Goal: Task Accomplishment & Management: Use online tool/utility

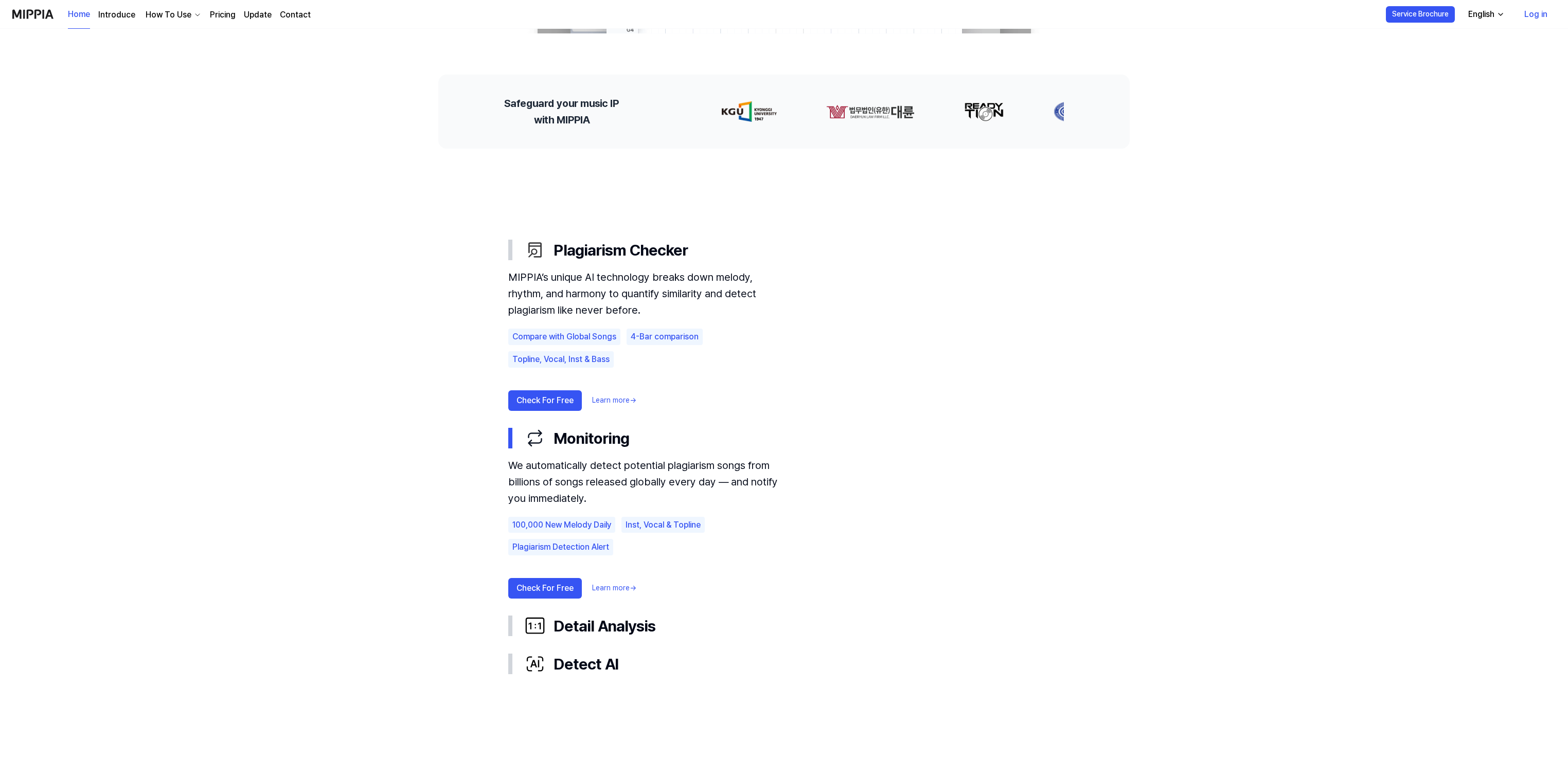
scroll to position [412, 0]
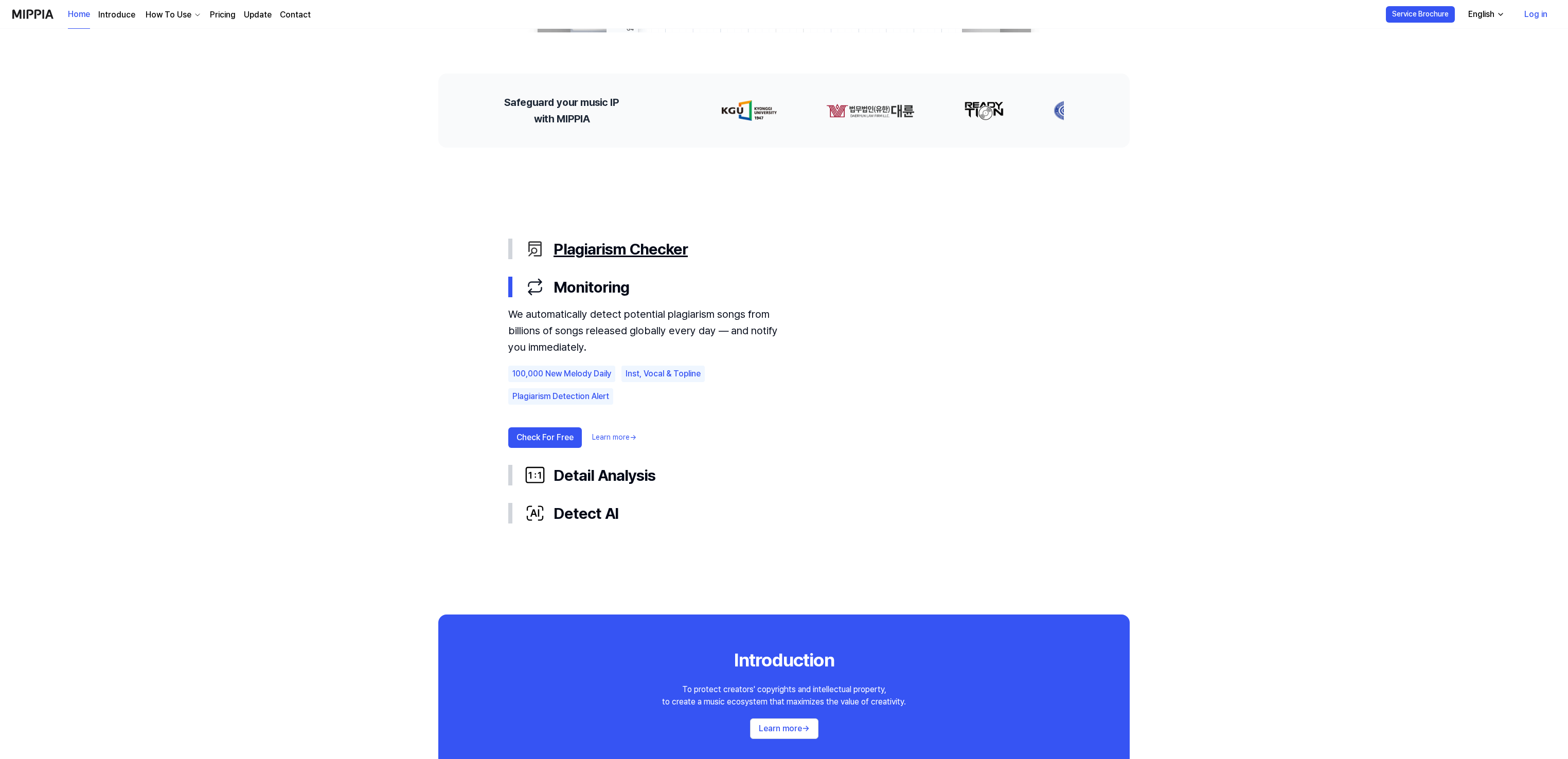
click at [588, 251] on div "Plagiarism Checker" at bounding box center [793, 248] width 535 height 22
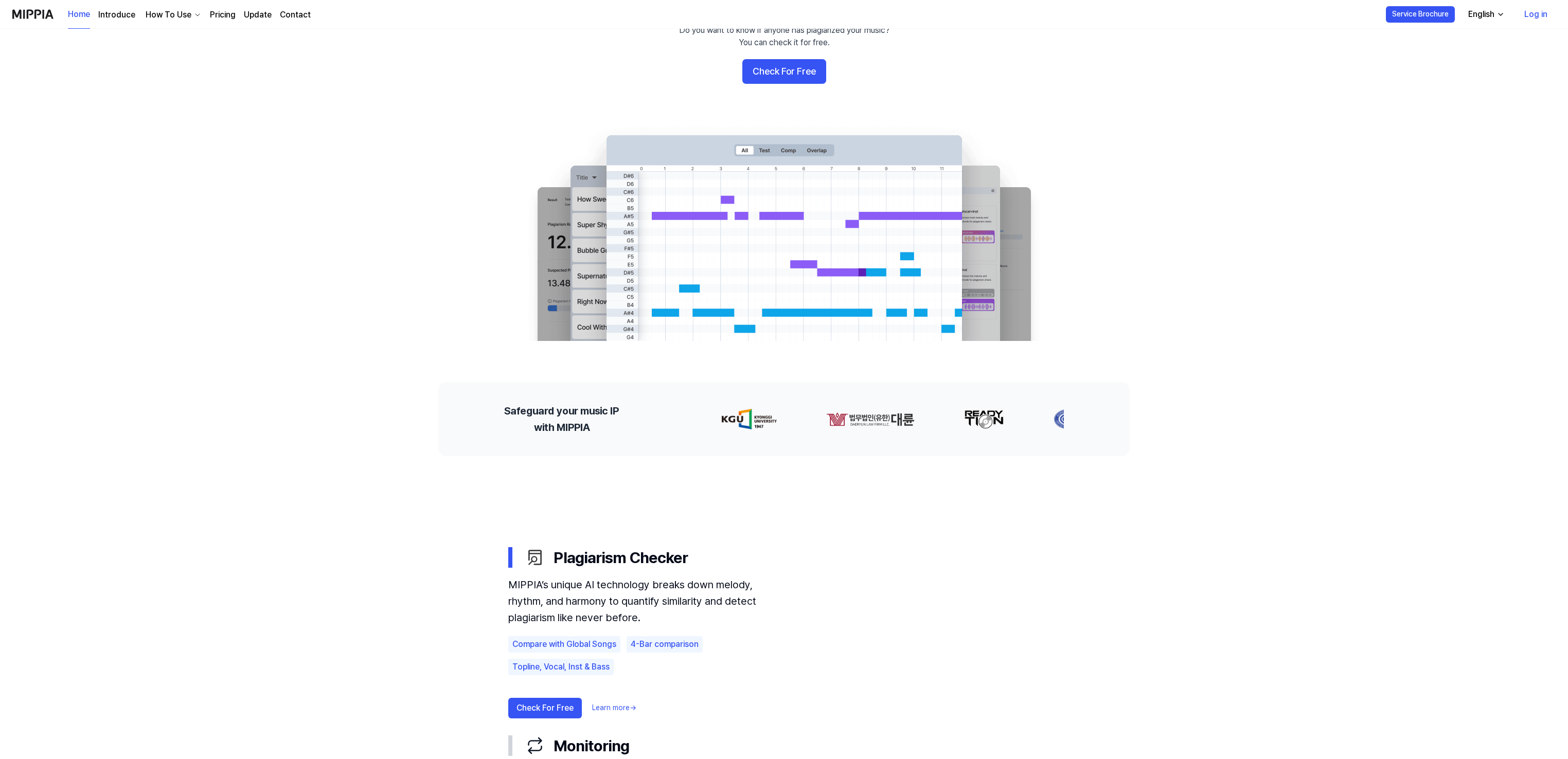
scroll to position [0, 0]
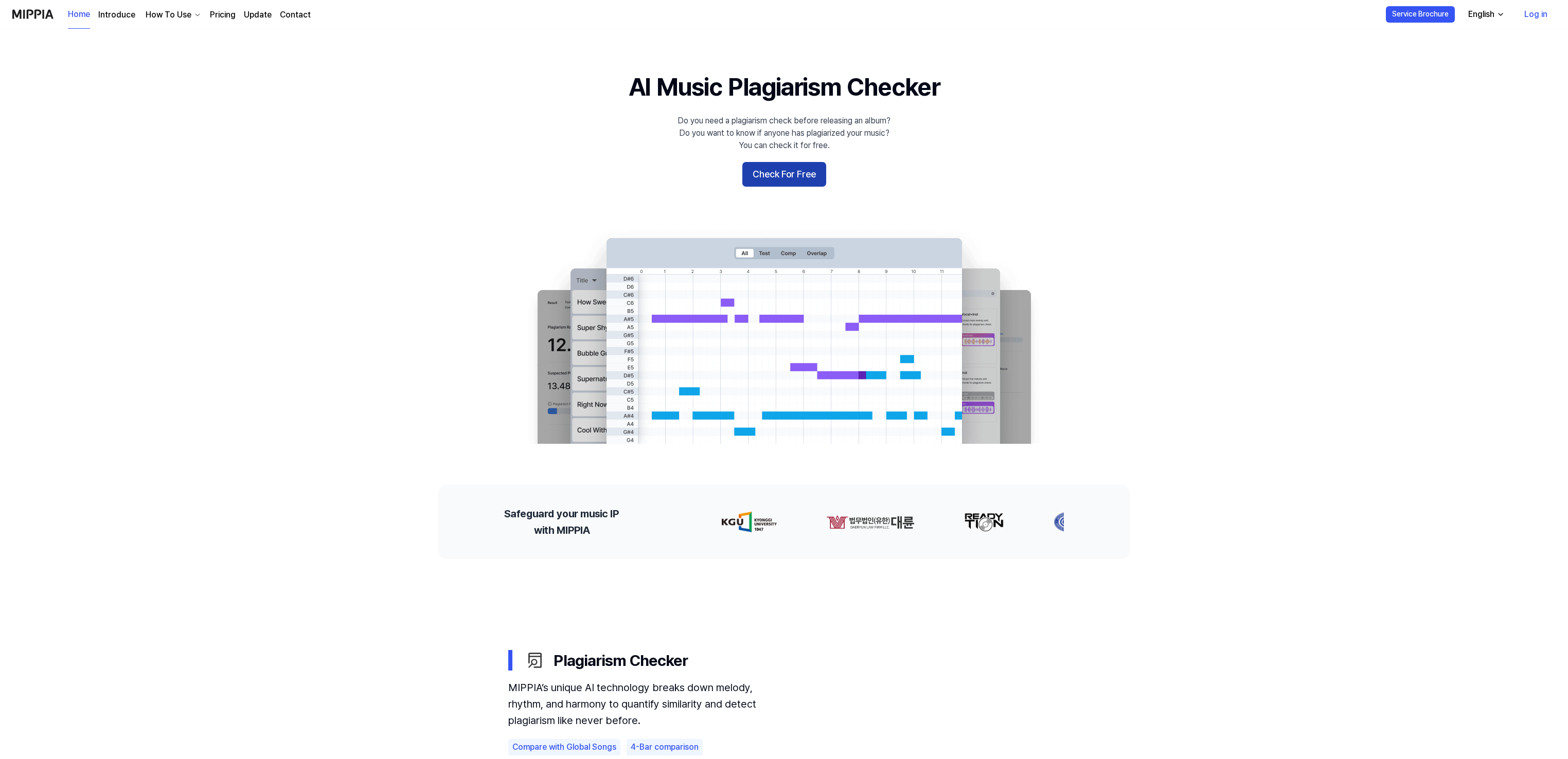
click at [775, 177] on button "Check For Free" at bounding box center [784, 175] width 84 height 25
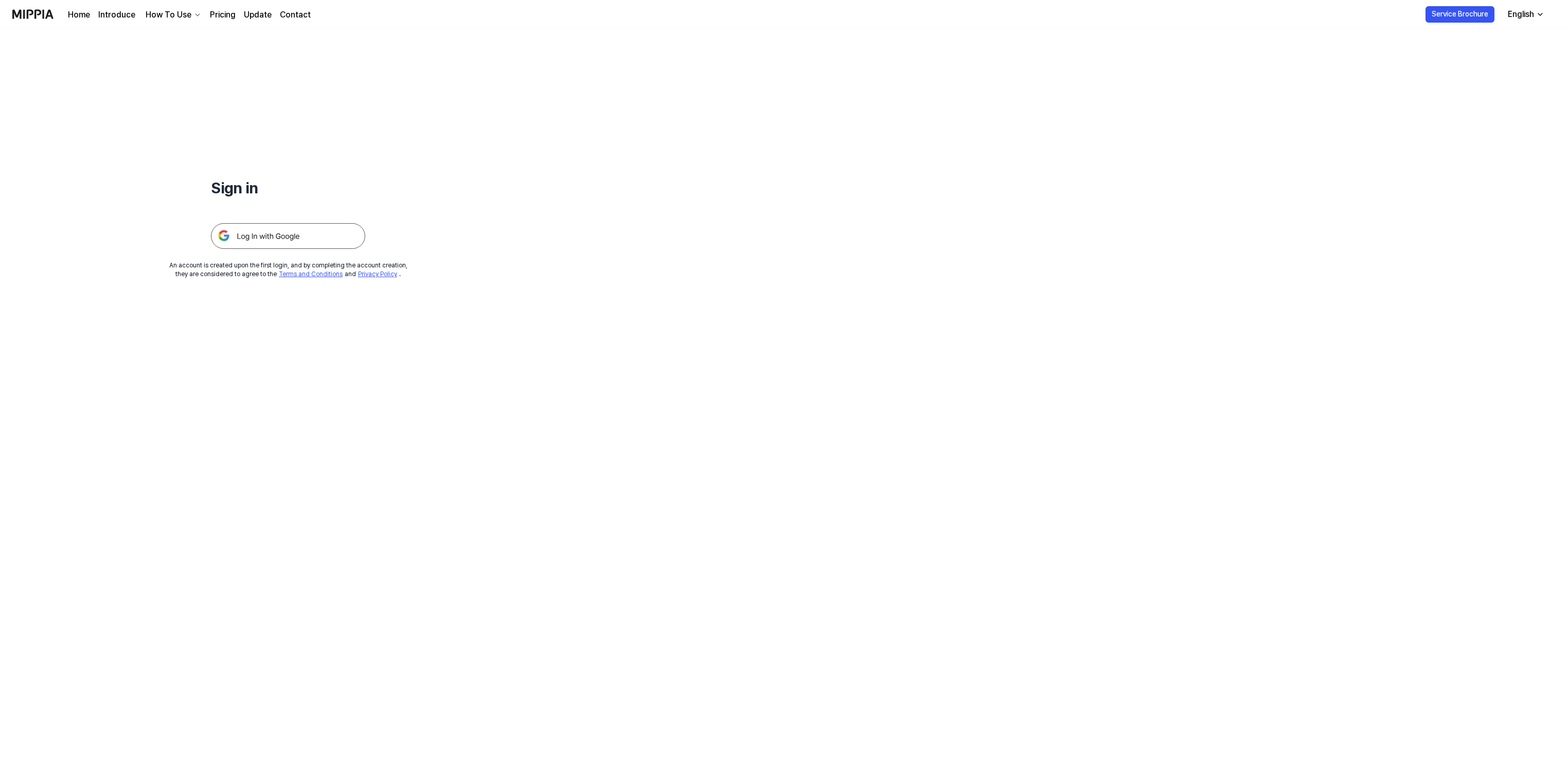
click at [293, 230] on img at bounding box center [288, 236] width 154 height 25
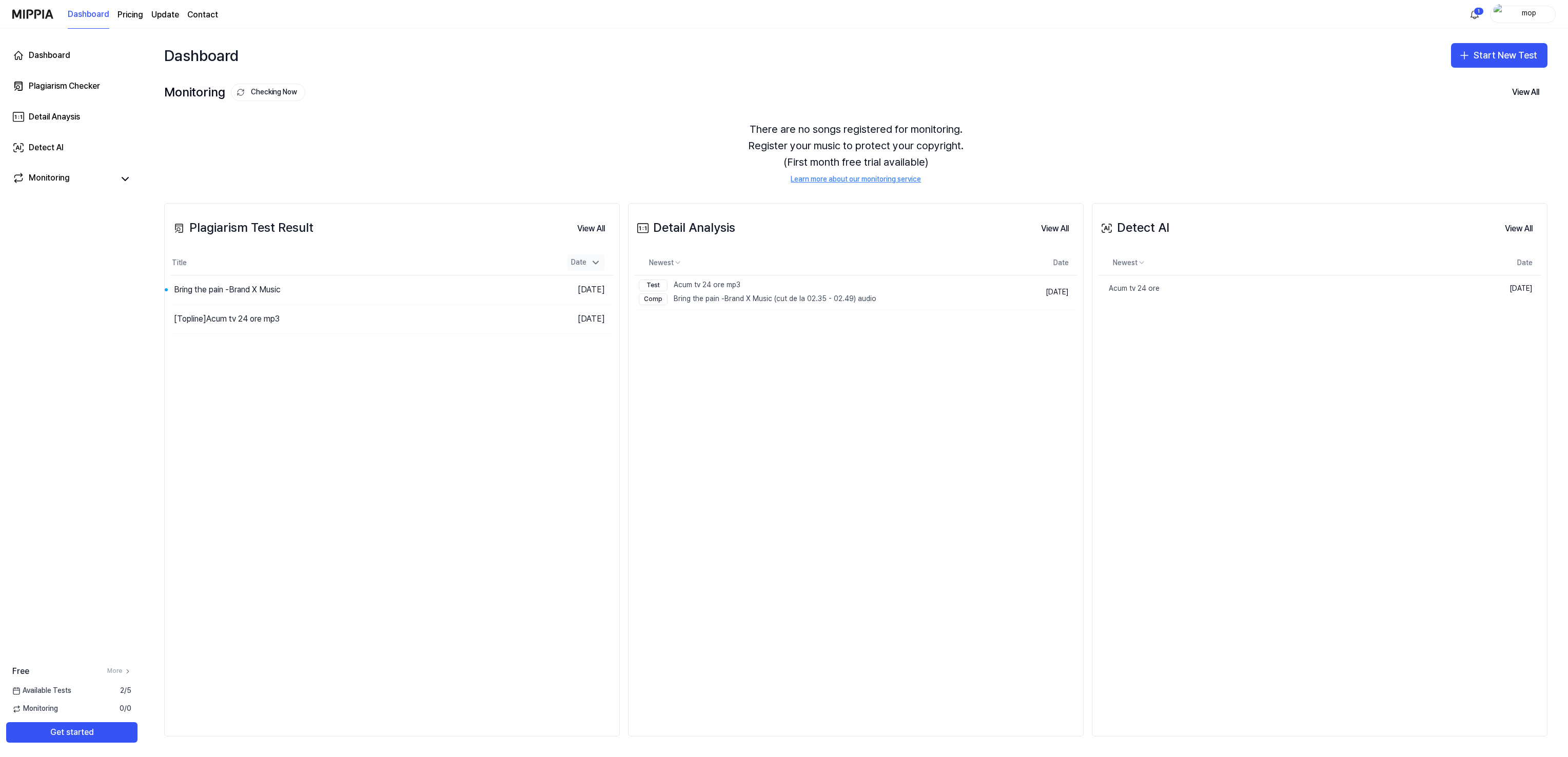
click at [599, 262] on icon at bounding box center [596, 263] width 10 height 10
click at [597, 263] on icon at bounding box center [596, 263] width 5 height 3
click at [595, 266] on icon at bounding box center [596, 263] width 10 height 10
click at [474, 291] on button "Go to Results" at bounding box center [475, 289] width 55 height 16
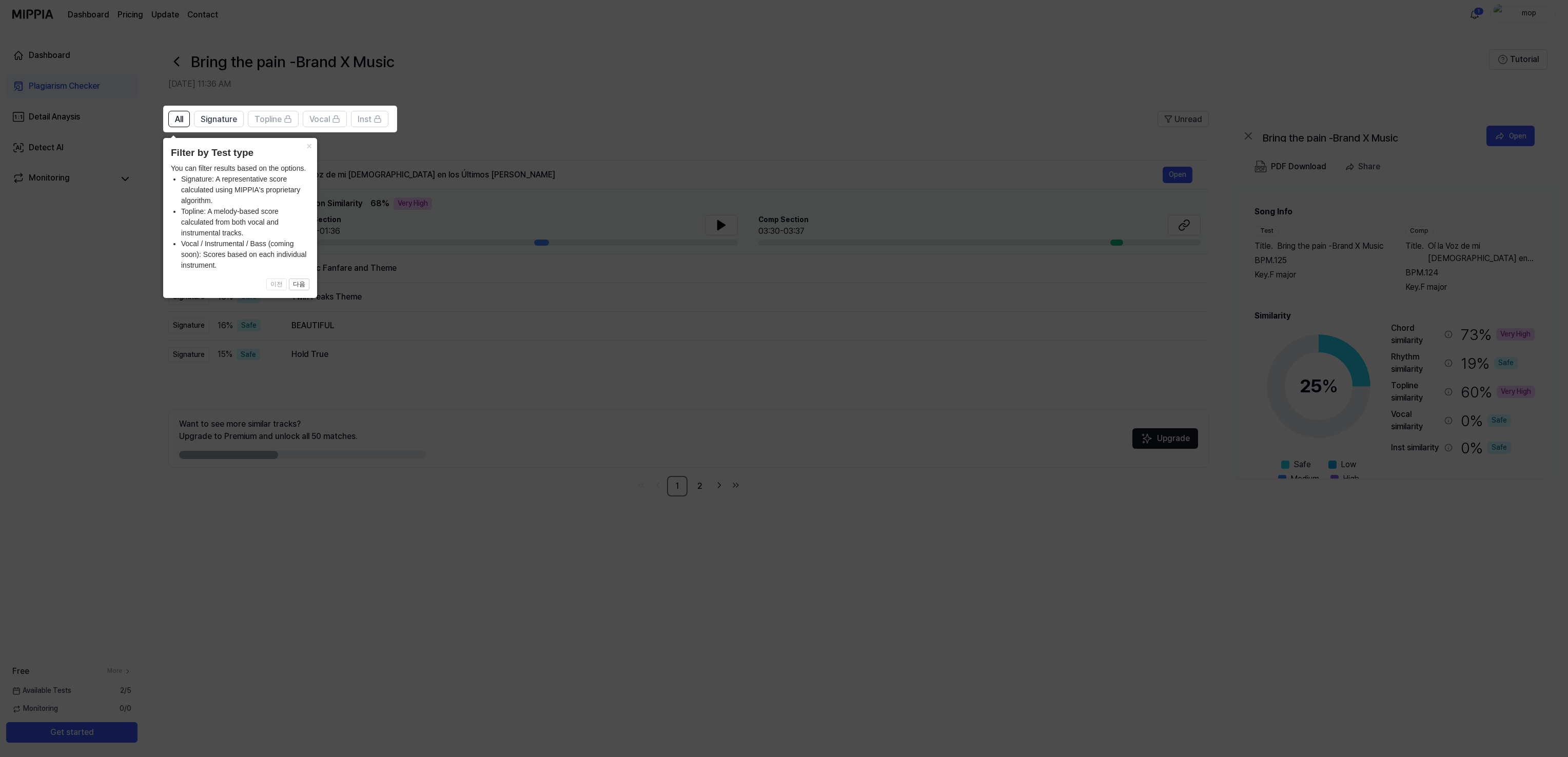
click at [536, 116] on icon at bounding box center [784, 378] width 1568 height 757
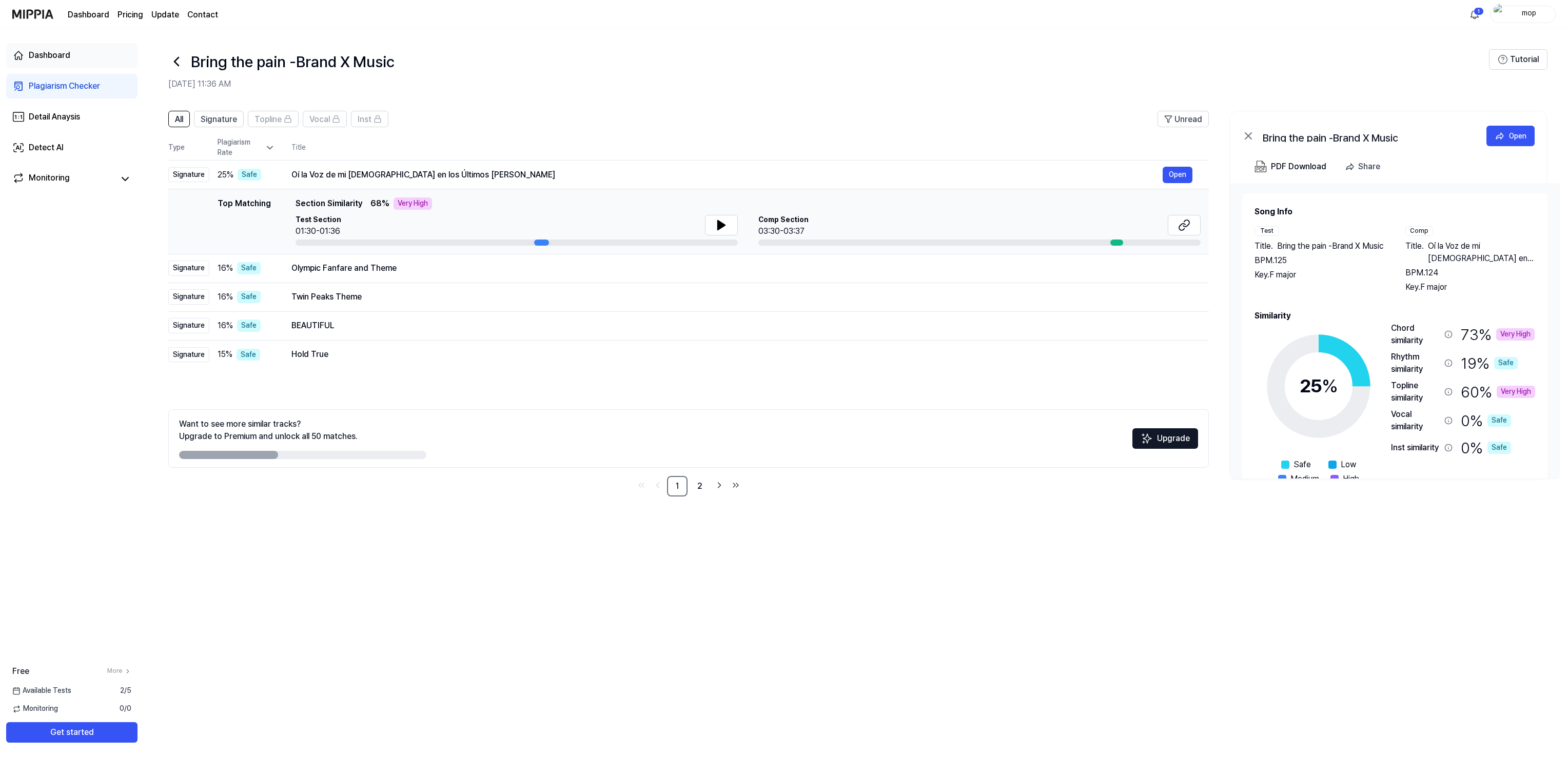
click at [53, 53] on div "Dashboard" at bounding box center [50, 55] width 42 height 12
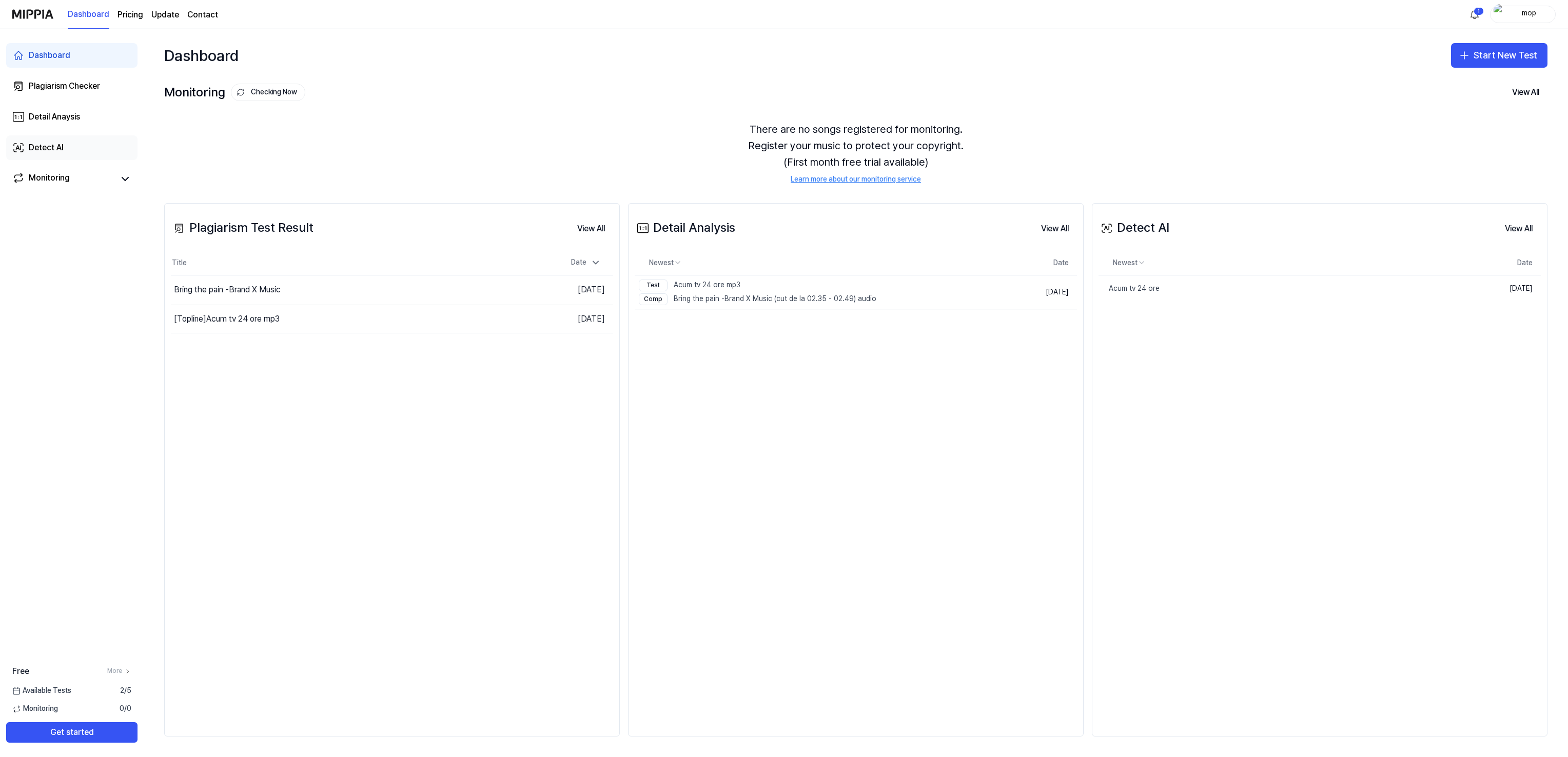
click at [48, 146] on div "Detect AI" at bounding box center [46, 147] width 35 height 12
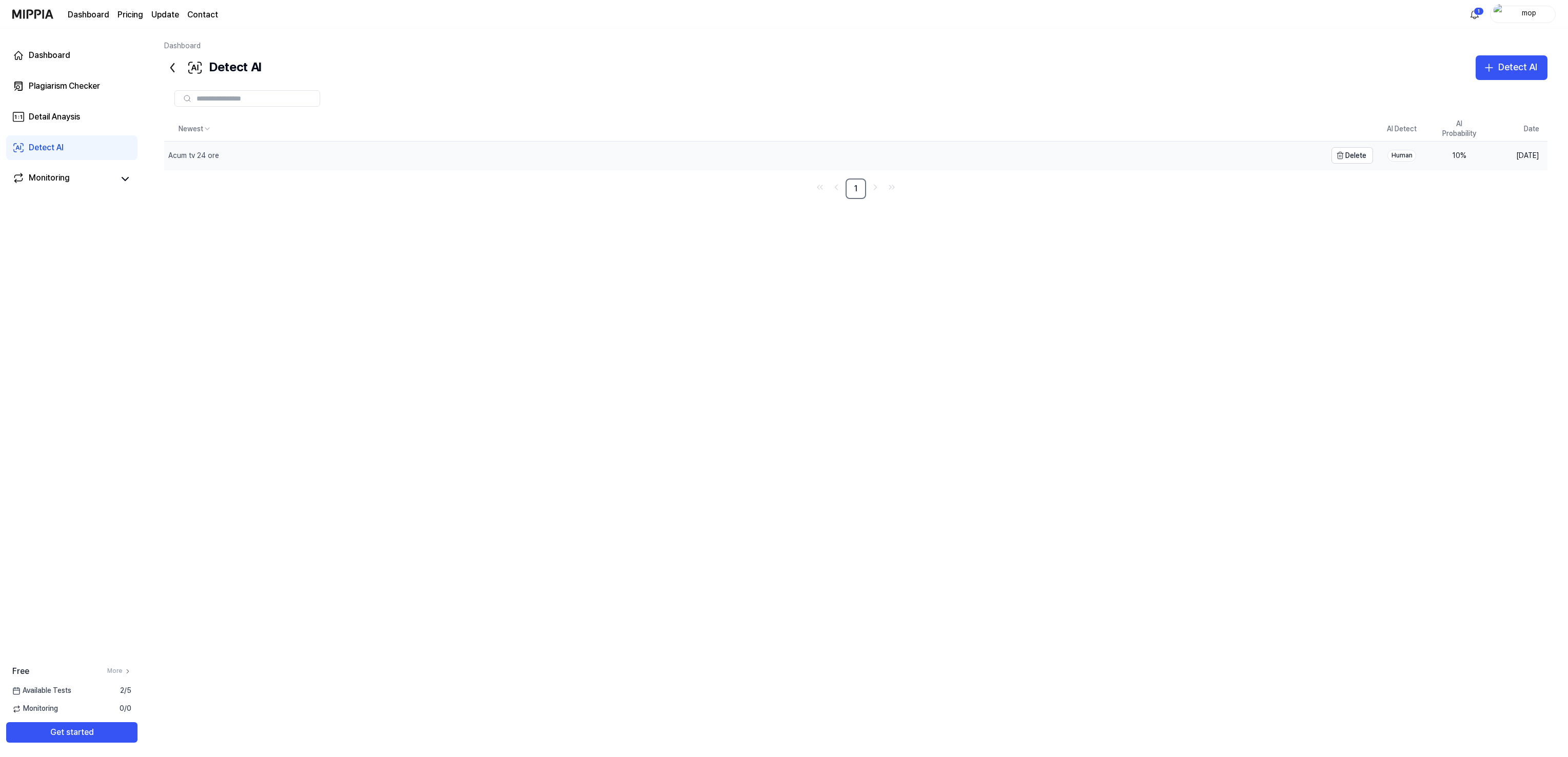
click at [208, 153] on div "Acum tv 24 ore" at bounding box center [194, 156] width 51 height 10
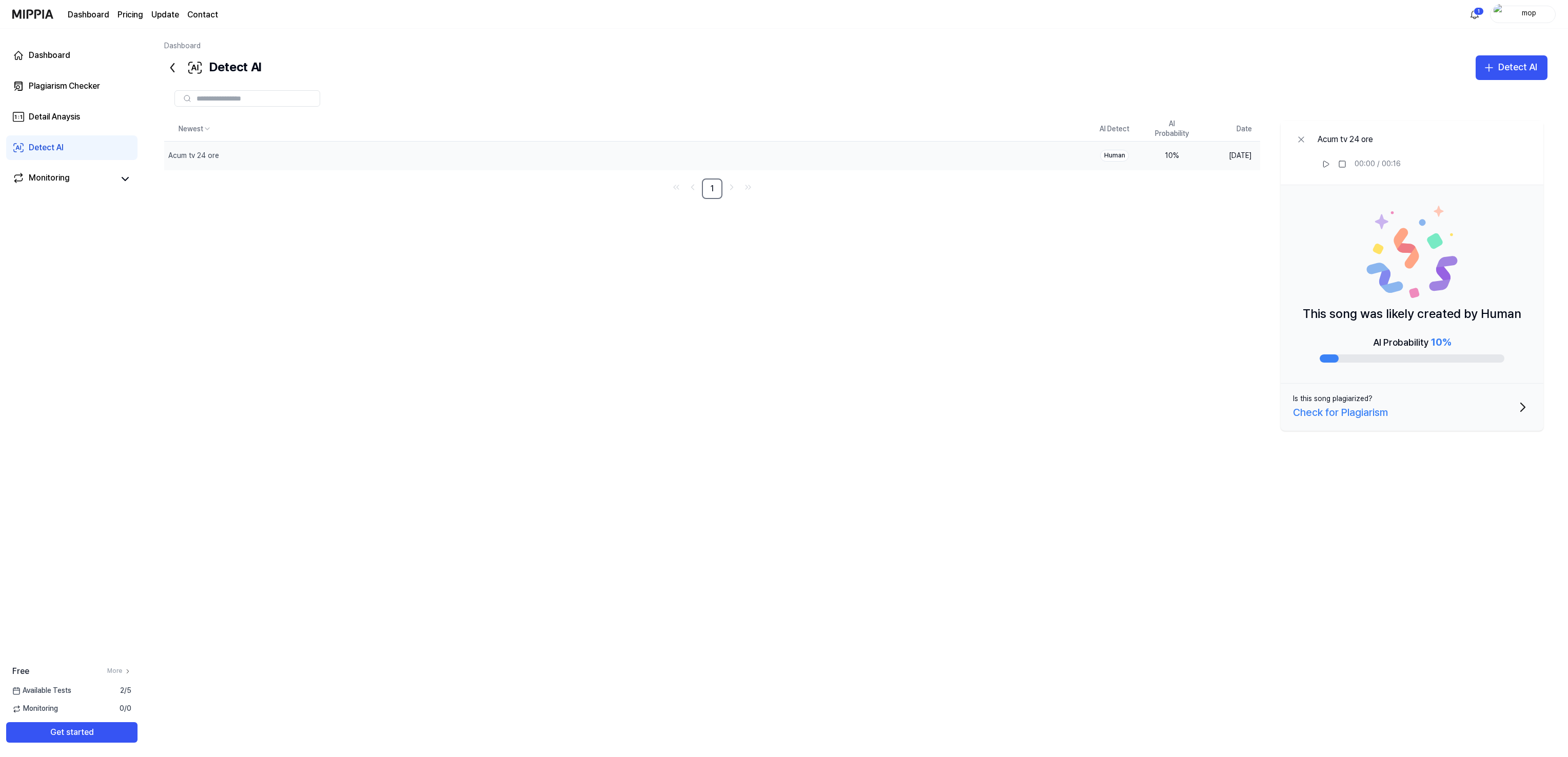
click at [83, 13] on link "Dashboard" at bounding box center [89, 14] width 42 height 12
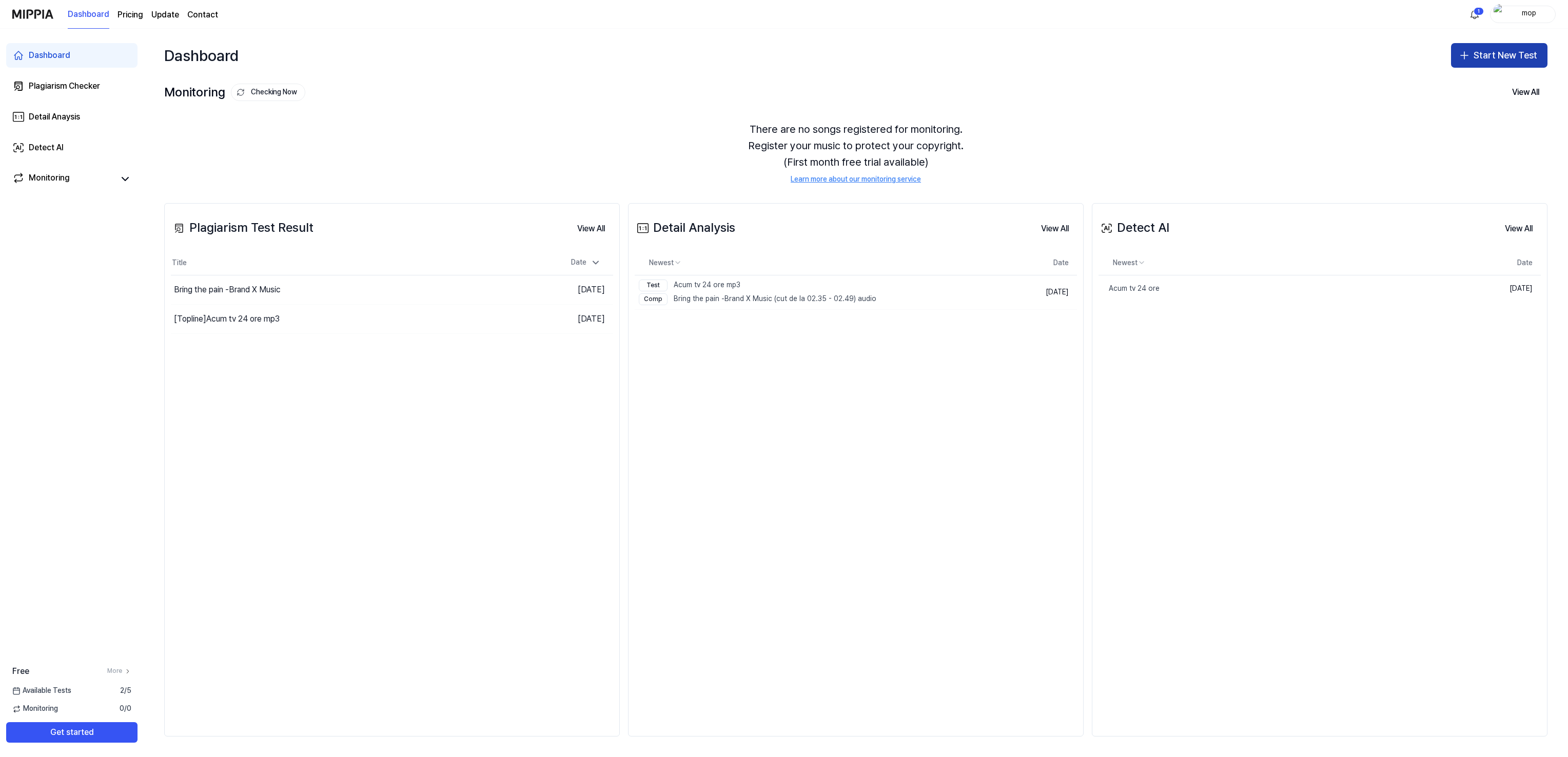
click at [1491, 50] on button "Start New Test" at bounding box center [1499, 55] width 96 height 25
click at [1482, 82] on div "Plagiarism test" at bounding box center [1475, 83] width 47 height 10
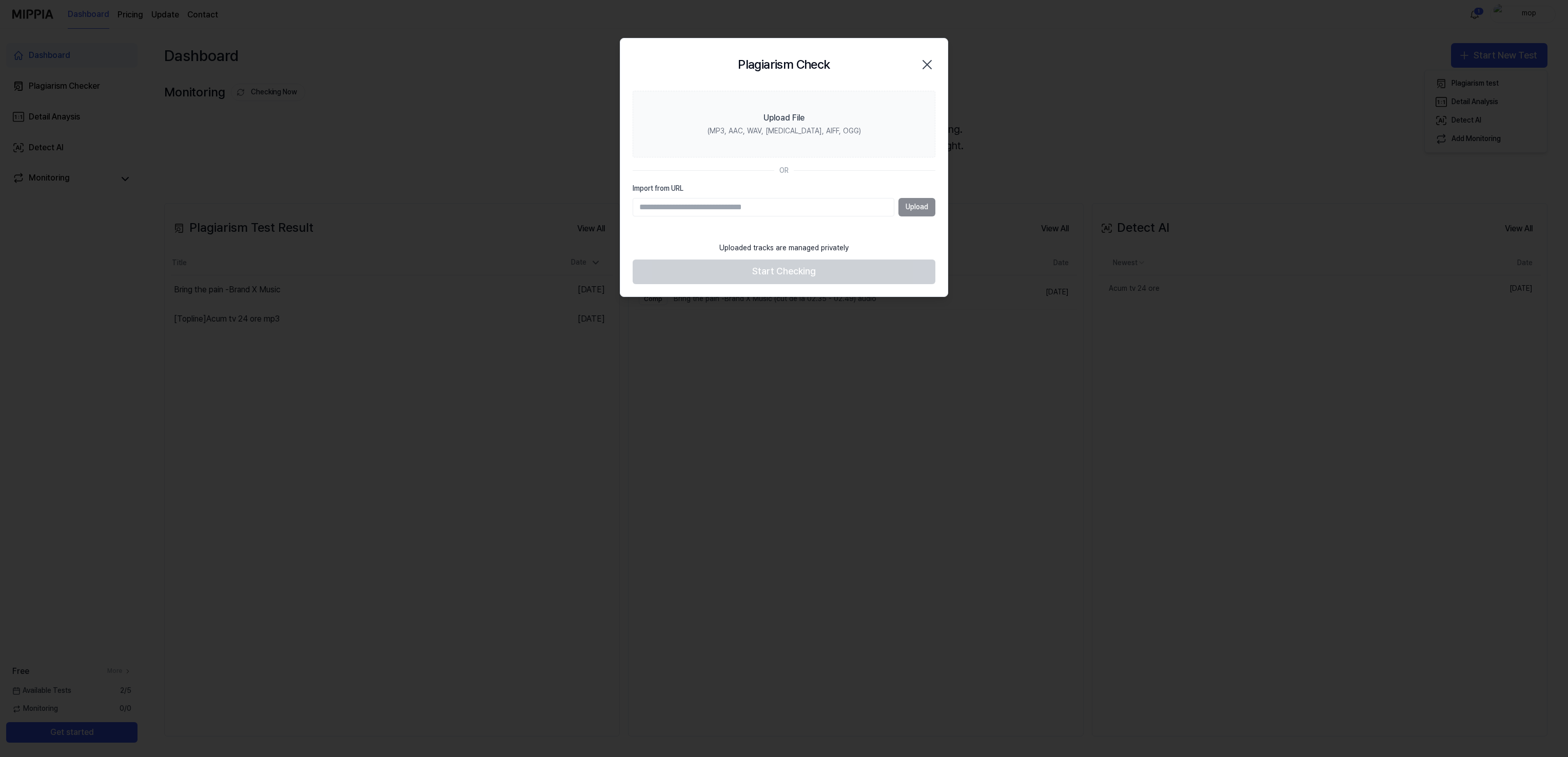
click at [739, 213] on input "Import from URL" at bounding box center [763, 207] width 261 height 18
click at [776, 117] on div "Upload File" at bounding box center [784, 118] width 41 height 12
click at [0, 0] on input "Upload File (MP3, AAC, WAV, [MEDICAL_DATA], AIFF, OGG)" at bounding box center [0, 0] width 0 height 0
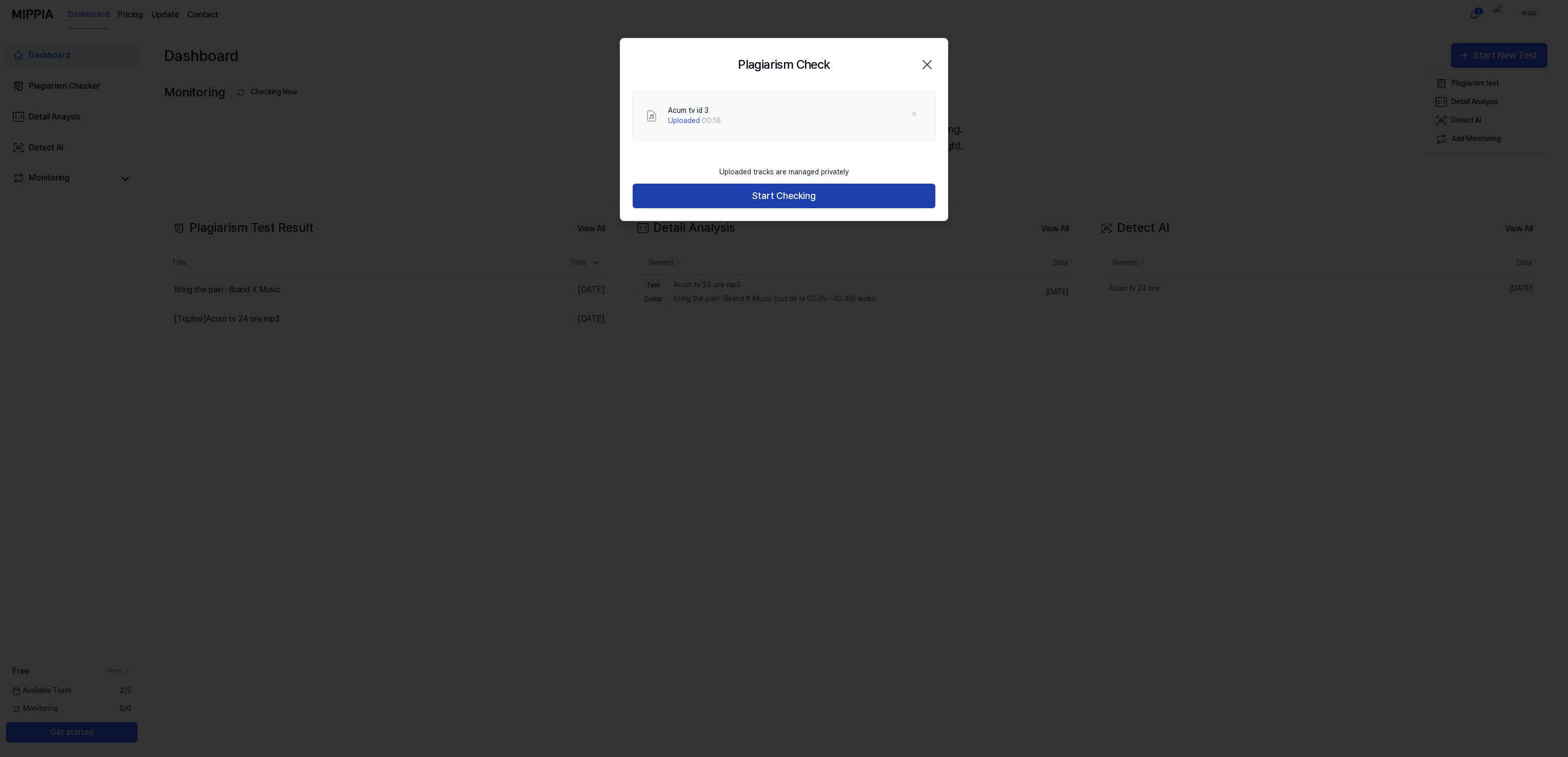
click at [767, 194] on button "Start Checking" at bounding box center [784, 196] width 303 height 25
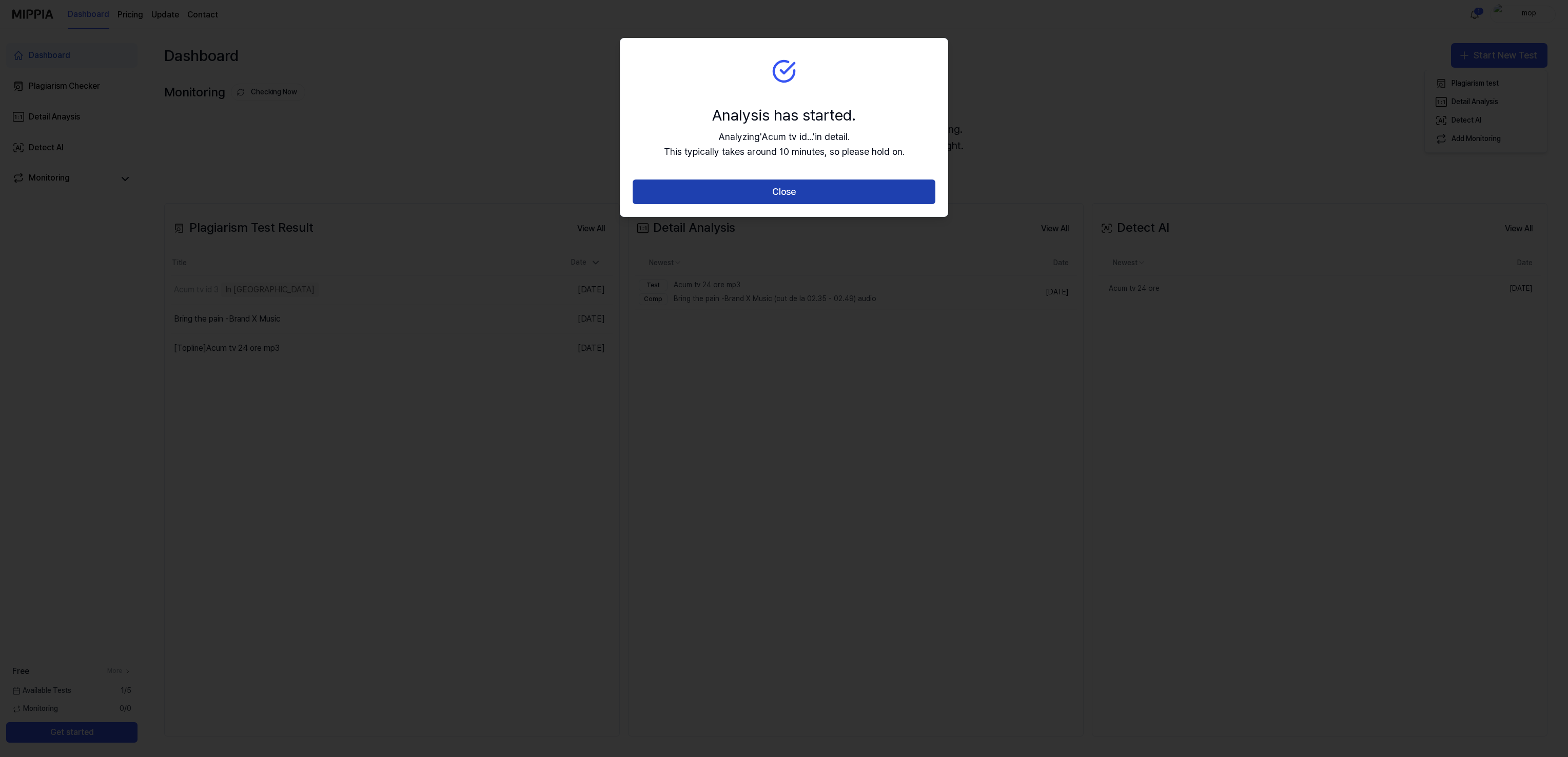
click at [781, 187] on button "Close" at bounding box center [784, 192] width 303 height 25
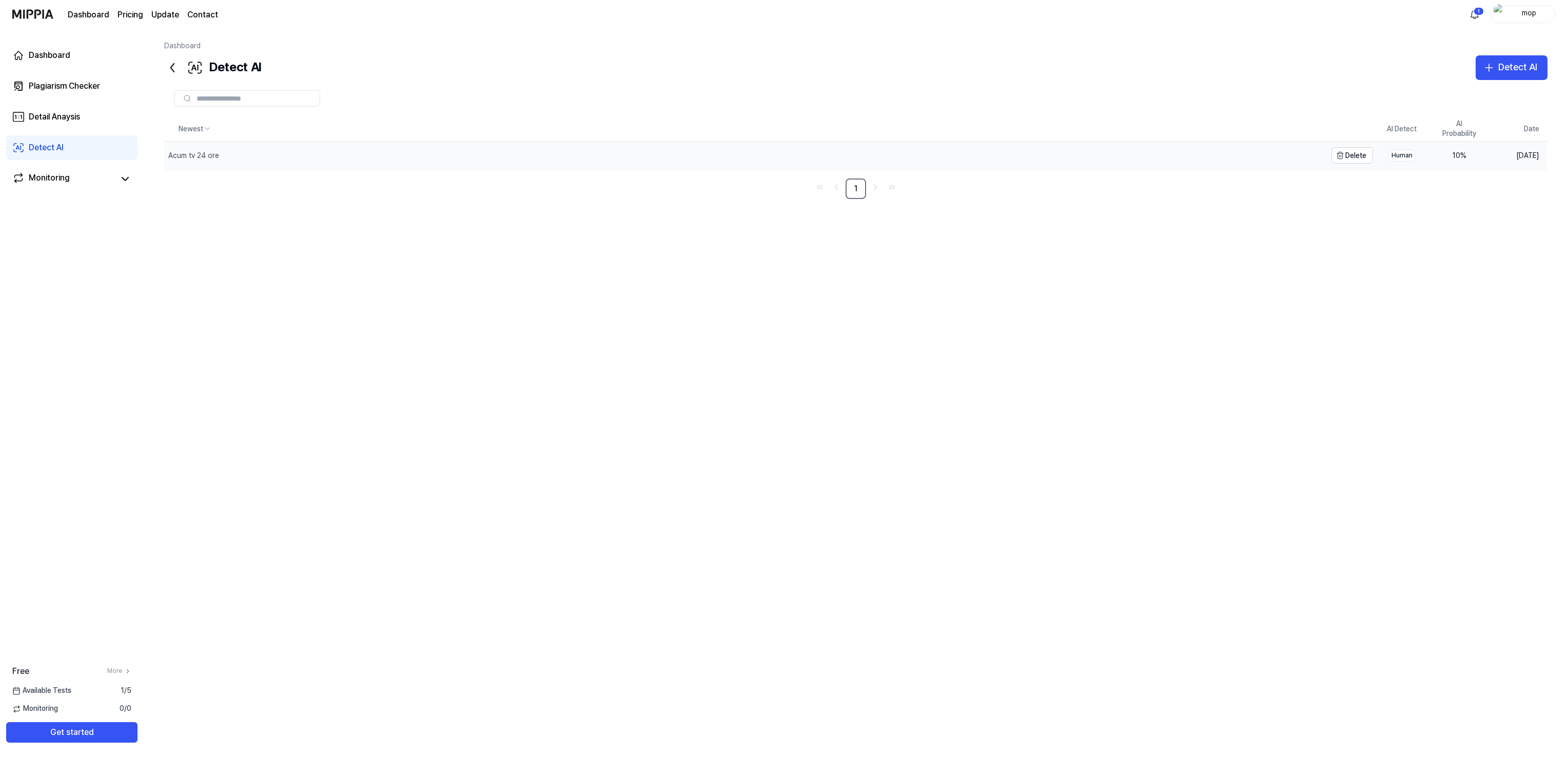
click at [204, 155] on div "Acum tv 24 ore" at bounding box center [194, 156] width 51 height 10
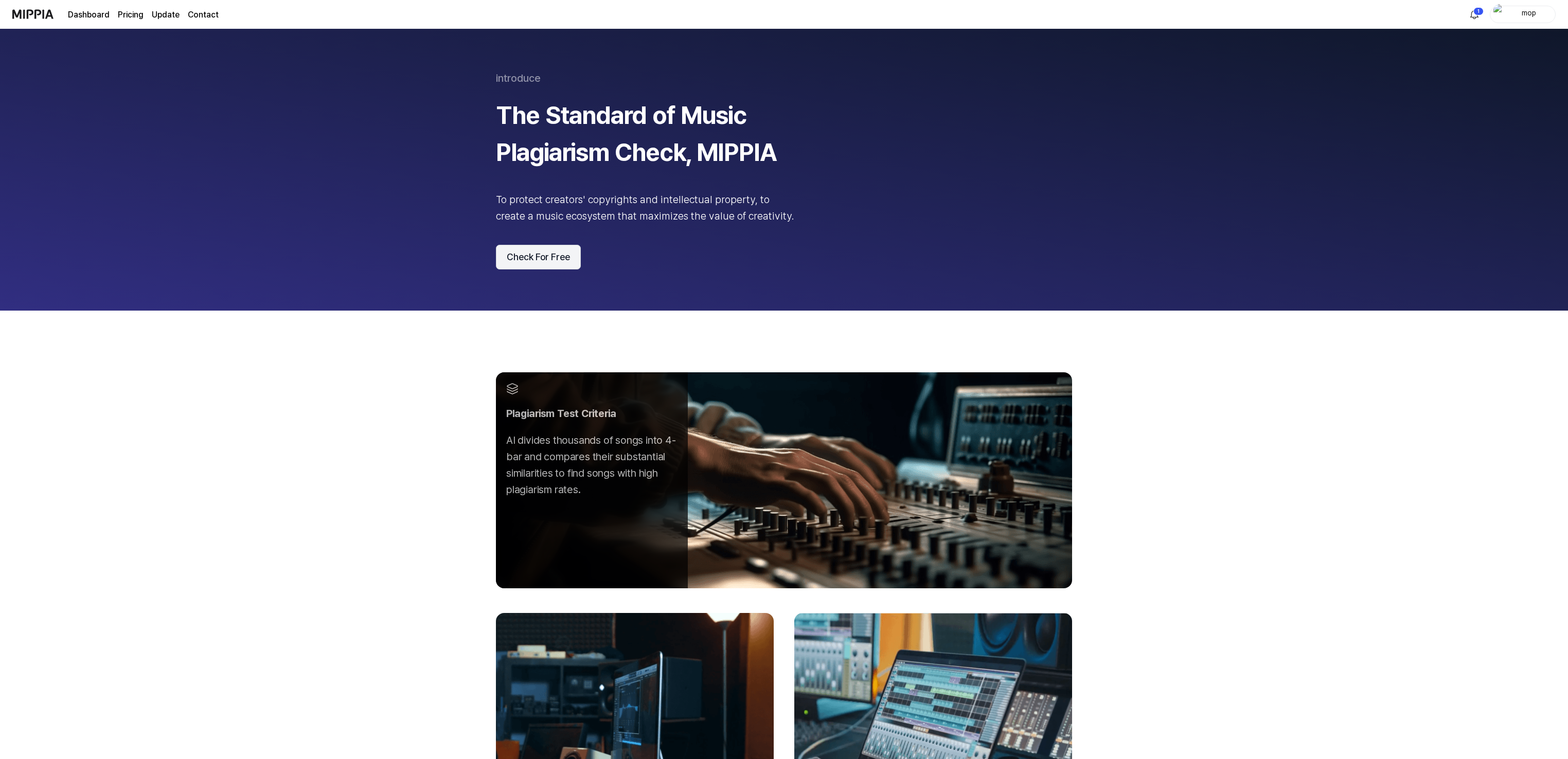
click at [537, 261] on button "Check For Free" at bounding box center [539, 258] width 85 height 25
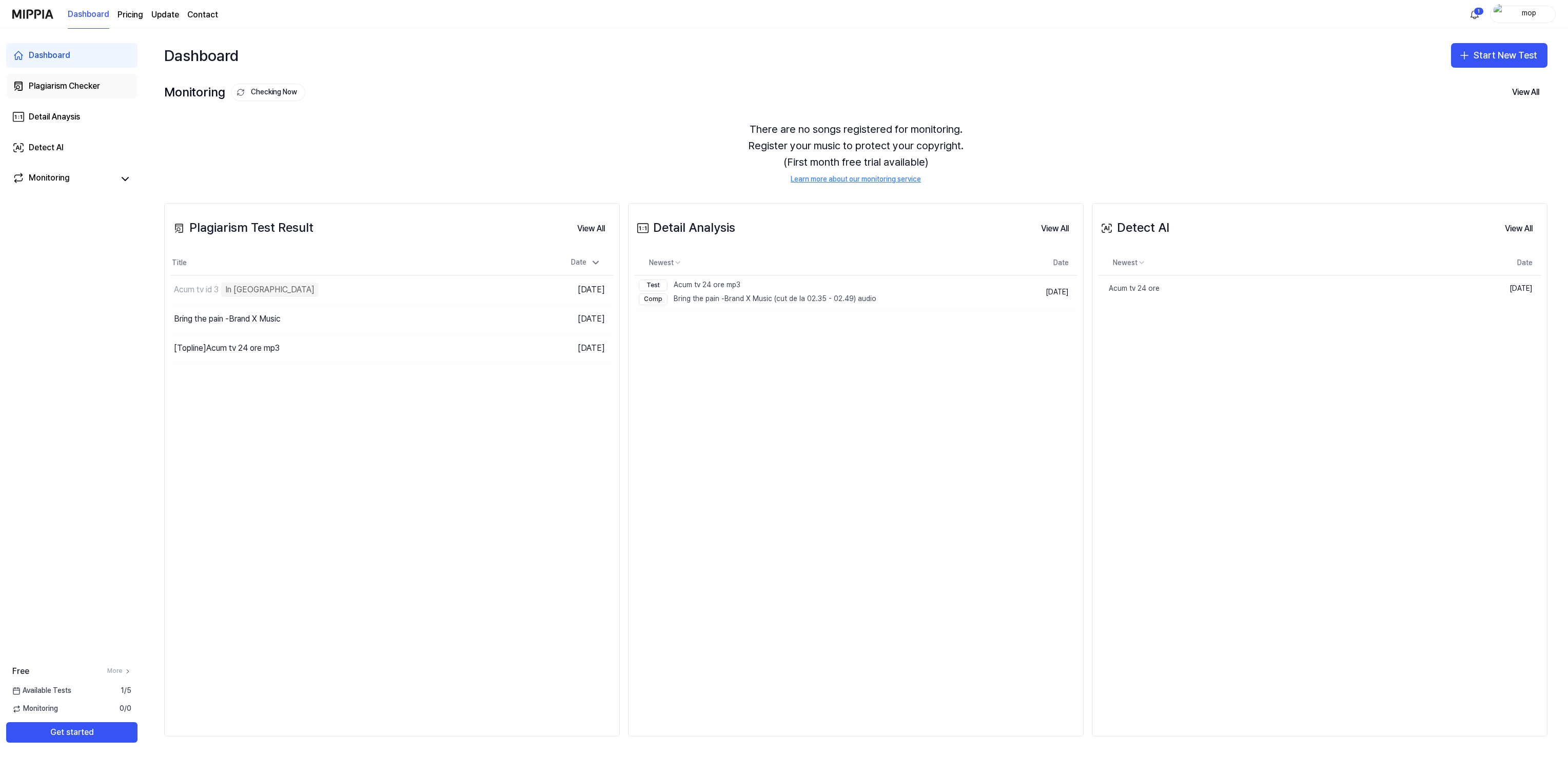
click at [78, 85] on div "Plagiarism Checker" at bounding box center [64, 86] width 71 height 12
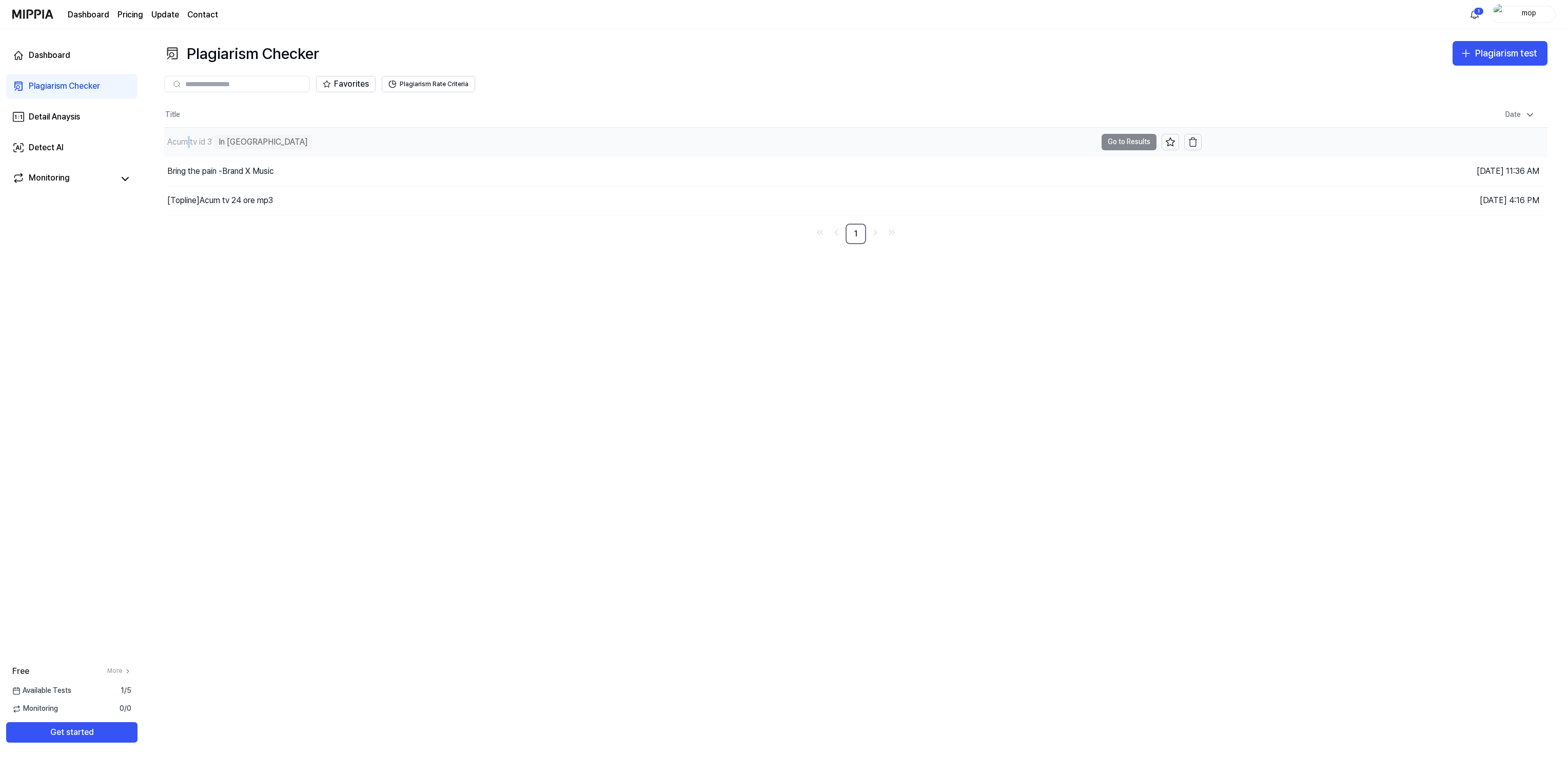
drag, startPoint x: 231, startPoint y: 138, endPoint x: 190, endPoint y: 140, distance: 41.0
click at [190, 140] on div "Acum tv id 3" at bounding box center [190, 142] width 44 height 12
click at [246, 145] on div "In [GEOGRAPHIC_DATA]" at bounding box center [263, 142] width 98 height 14
click at [1145, 142] on td "Acum tv id 3 In Queue Go to Results" at bounding box center [683, 142] width 1037 height 29
click at [1137, 142] on td "Acum tv id 3 In Queue Go to Results" at bounding box center [683, 142] width 1037 height 29
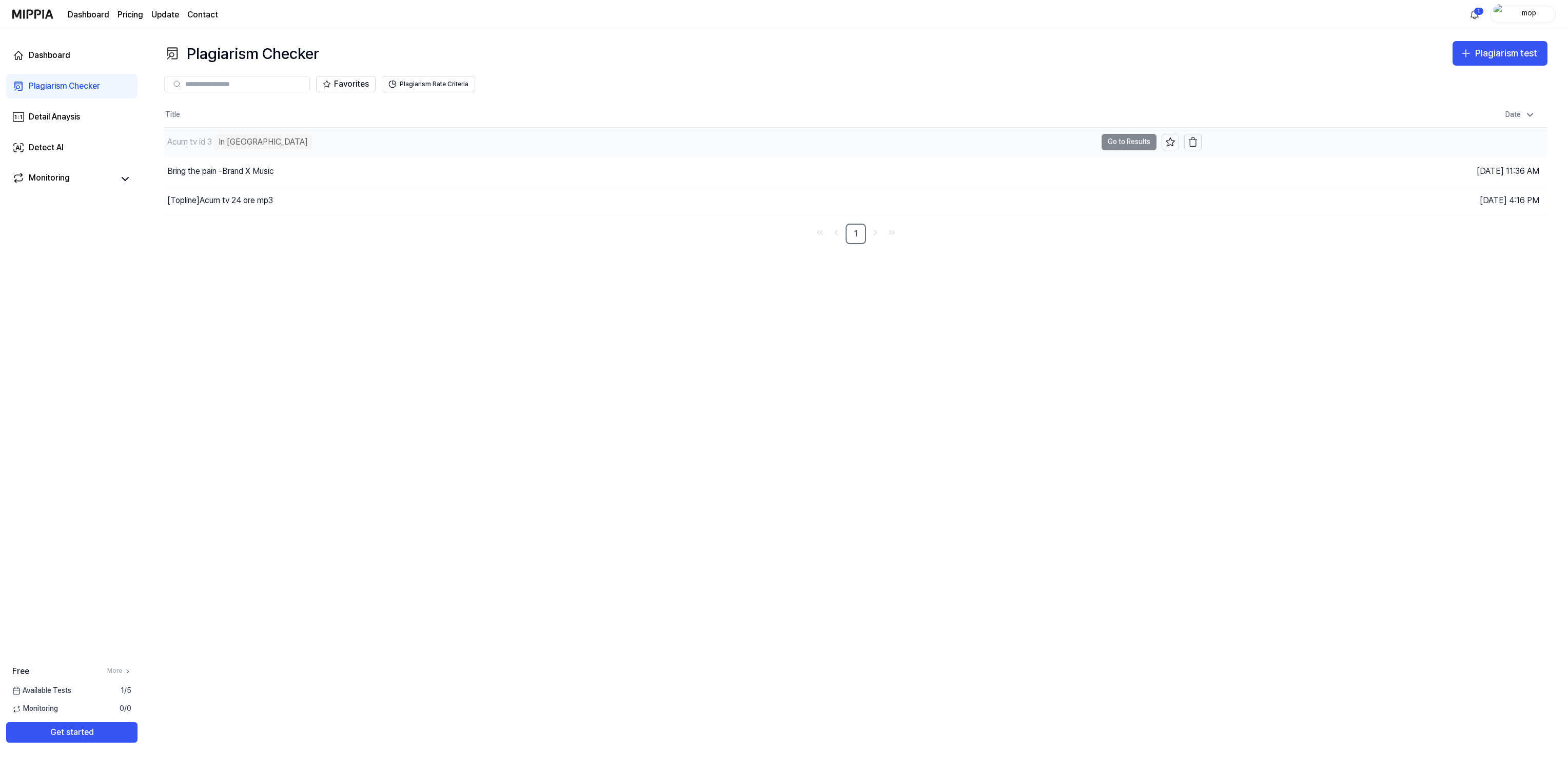
click at [1123, 143] on td "Acum tv id 3 In Queue Go to Results" at bounding box center [683, 142] width 1037 height 29
click at [1127, 143] on td "Acum tv id 3 In Queue Go to Results" at bounding box center [683, 142] width 1037 height 29
click at [58, 147] on div "Detect AI" at bounding box center [46, 147] width 35 height 12
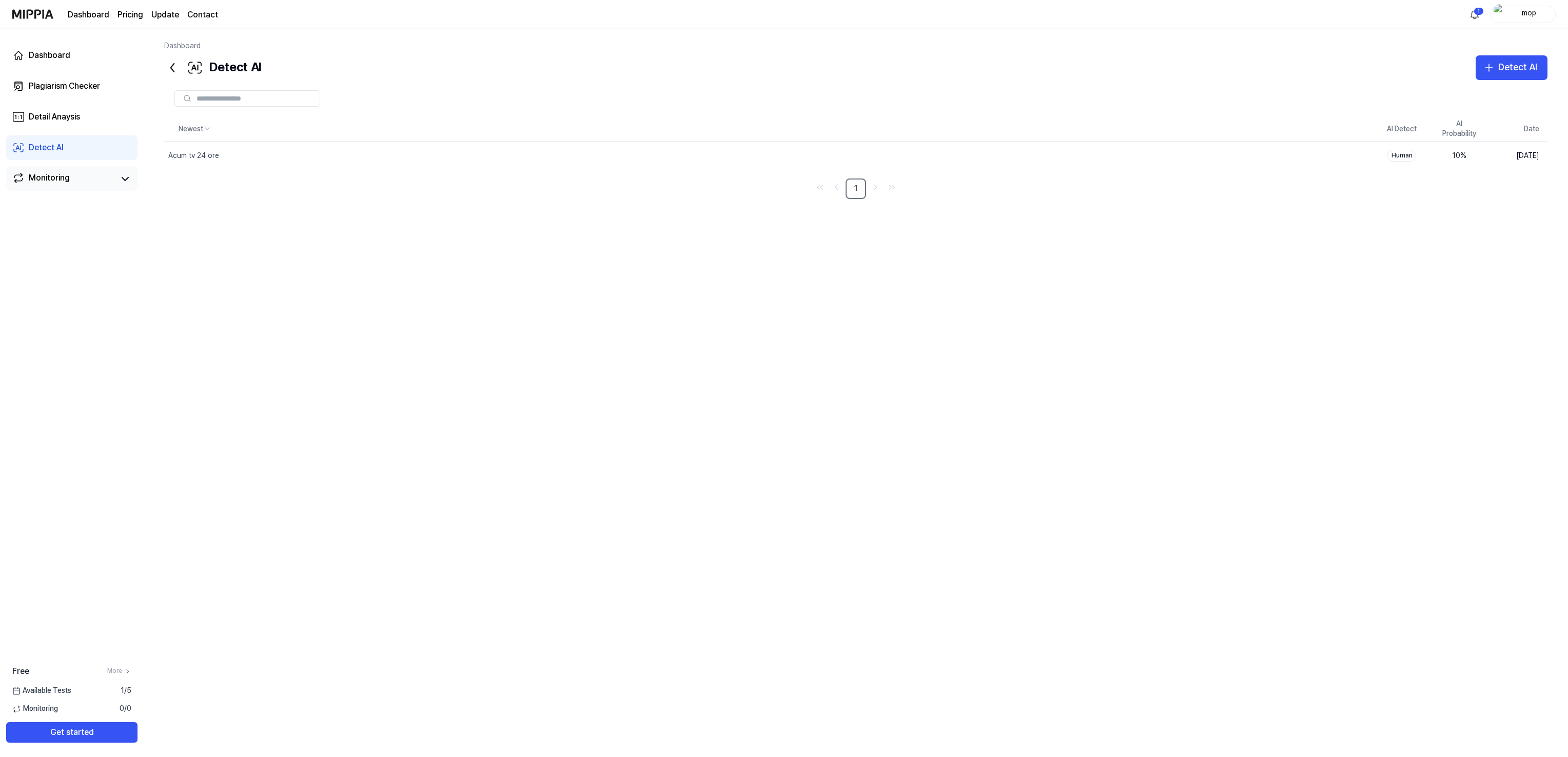
click at [46, 172] on div "Monitoring" at bounding box center [49, 179] width 41 height 14
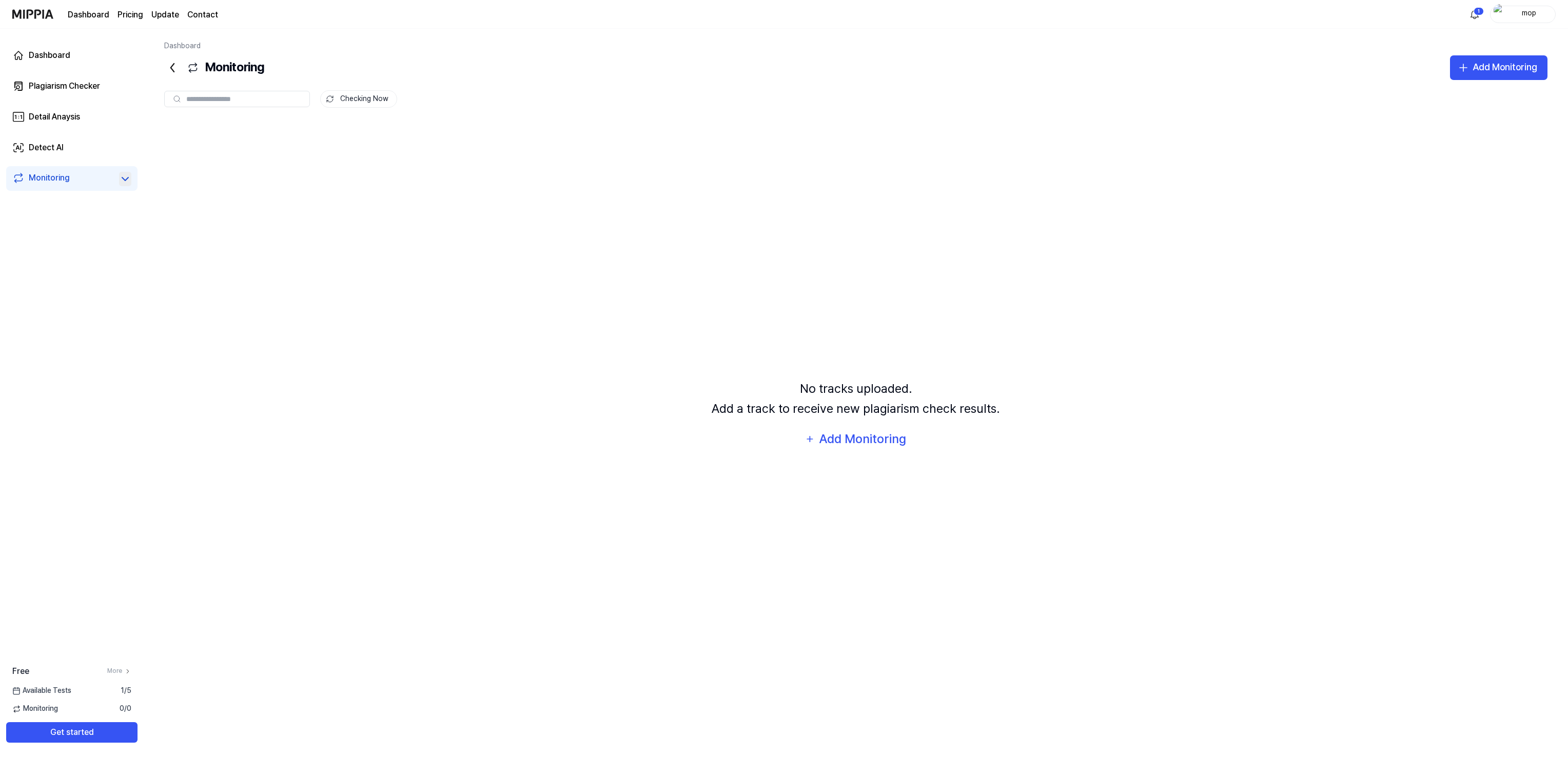
click at [126, 176] on icon at bounding box center [125, 179] width 12 height 12
click at [53, 117] on div "Detail Anaysis" at bounding box center [54, 117] width 52 height 12
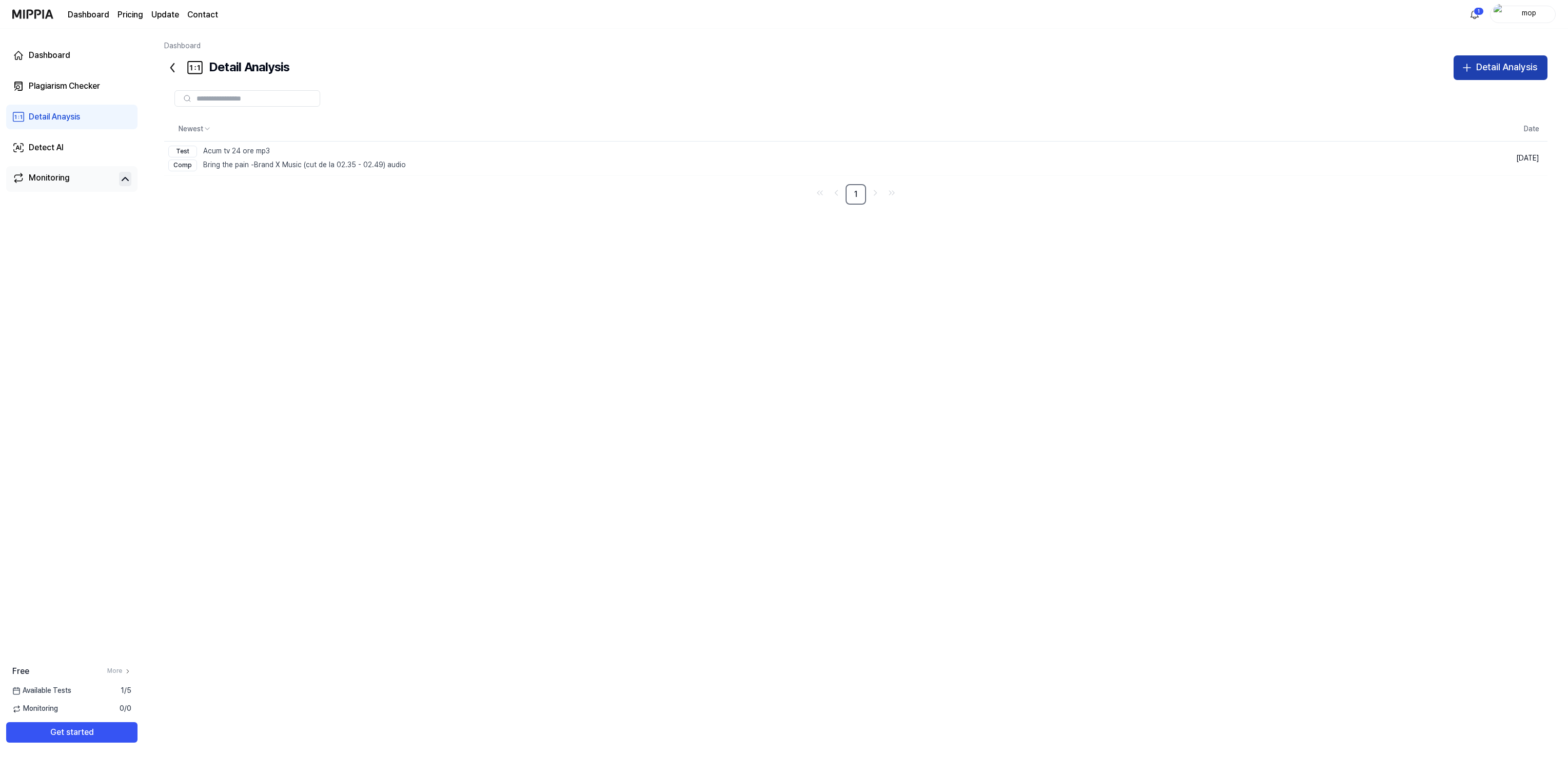
click at [1487, 67] on div "Detail Analysis" at bounding box center [1507, 67] width 61 height 15
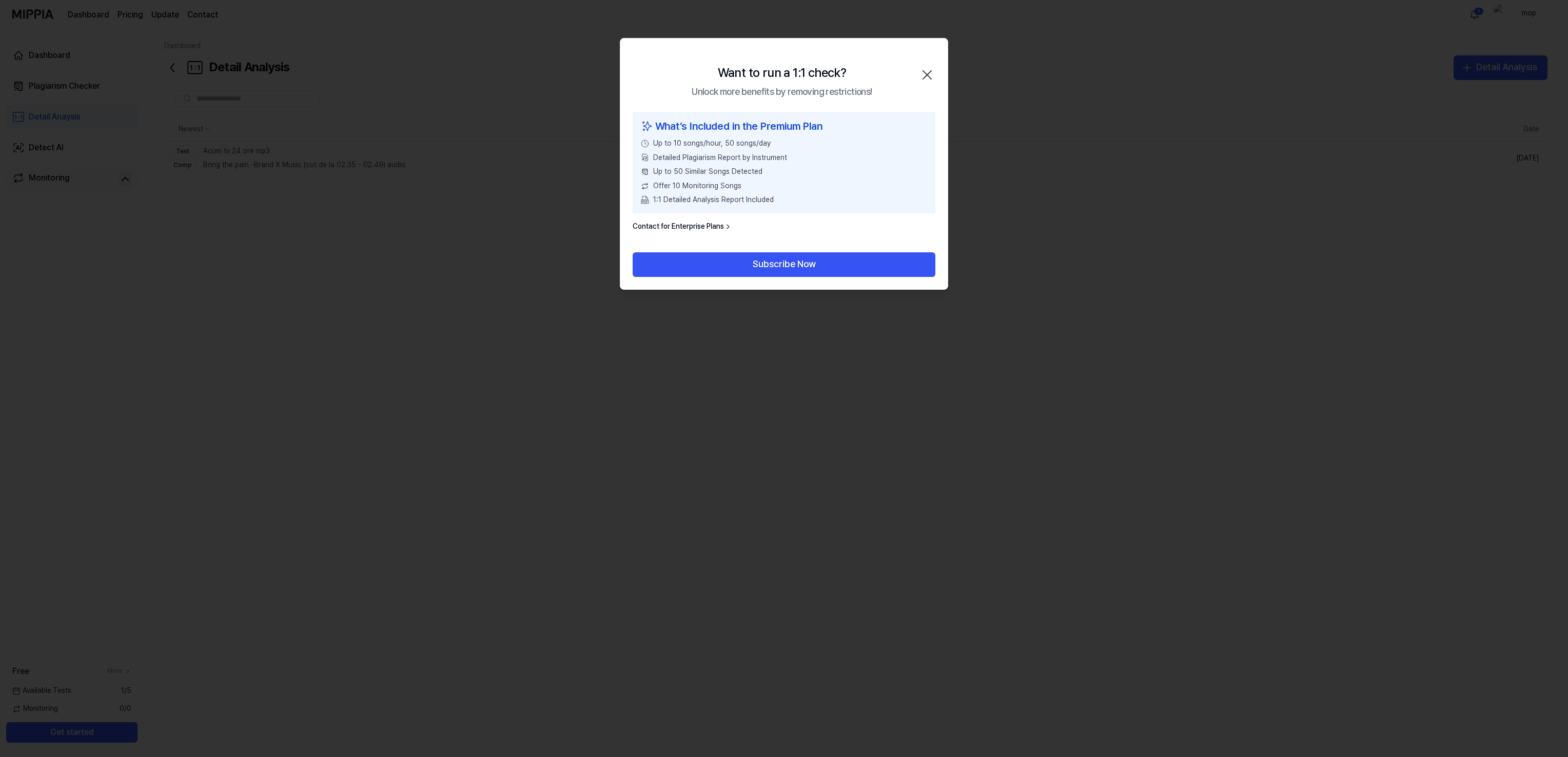
click at [926, 70] on icon "button" at bounding box center [926, 74] width 16 height 16
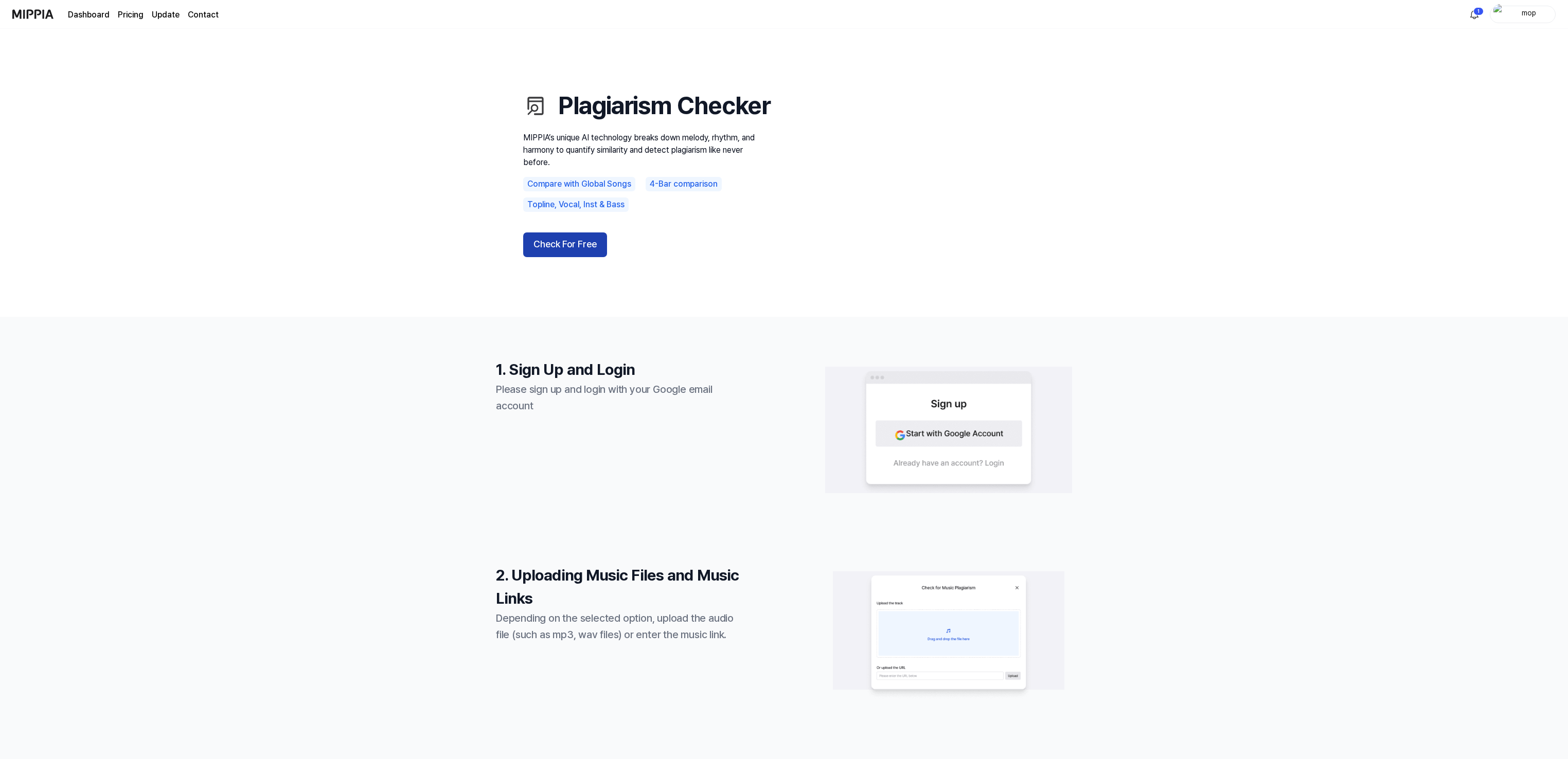
click at [570, 257] on button "Check For Free" at bounding box center [565, 245] width 84 height 25
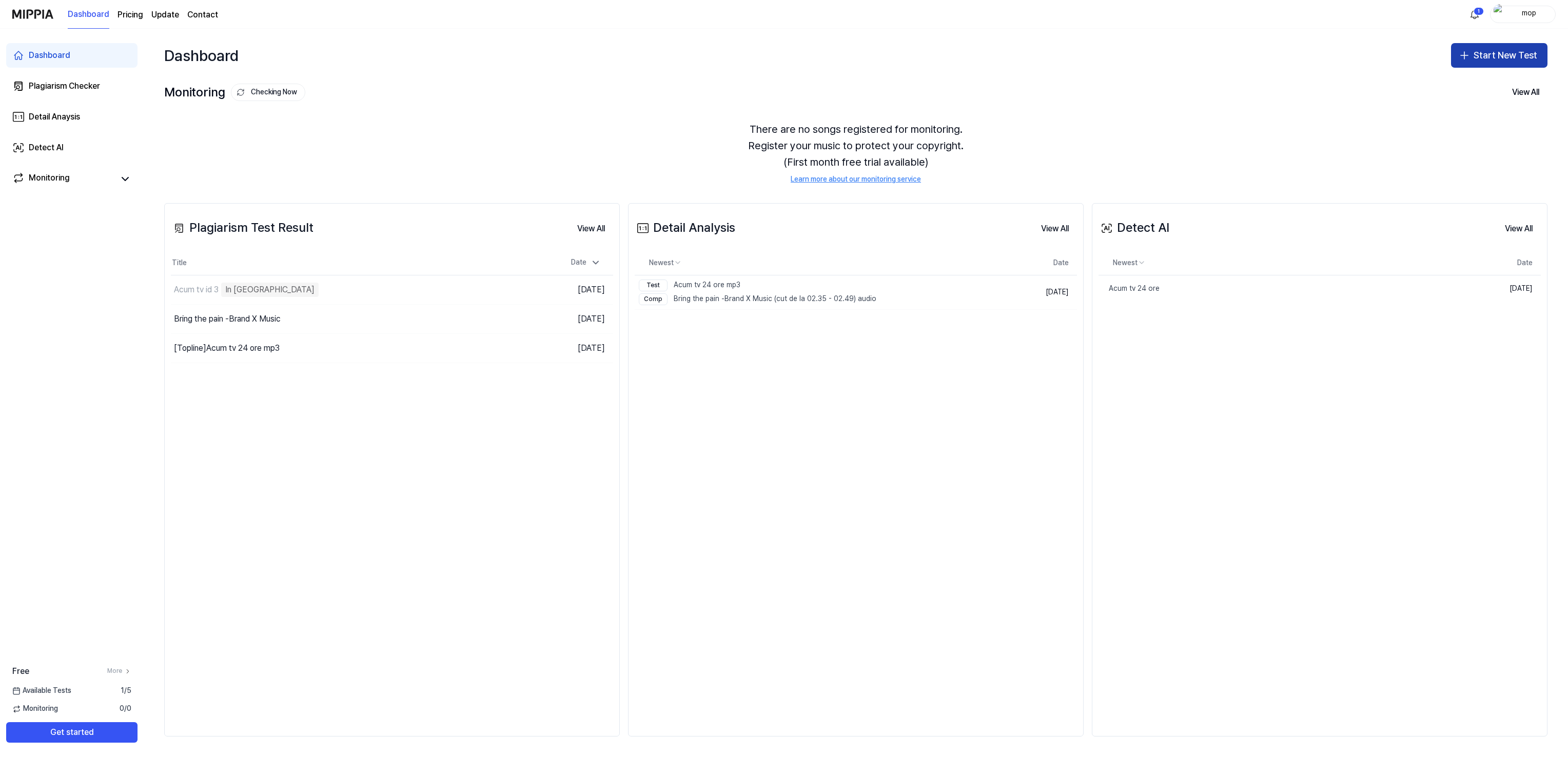
click at [1513, 59] on button "Start New Test" at bounding box center [1499, 55] width 96 height 25
click at [1474, 82] on div "Plagiarism test" at bounding box center [1475, 83] width 47 height 10
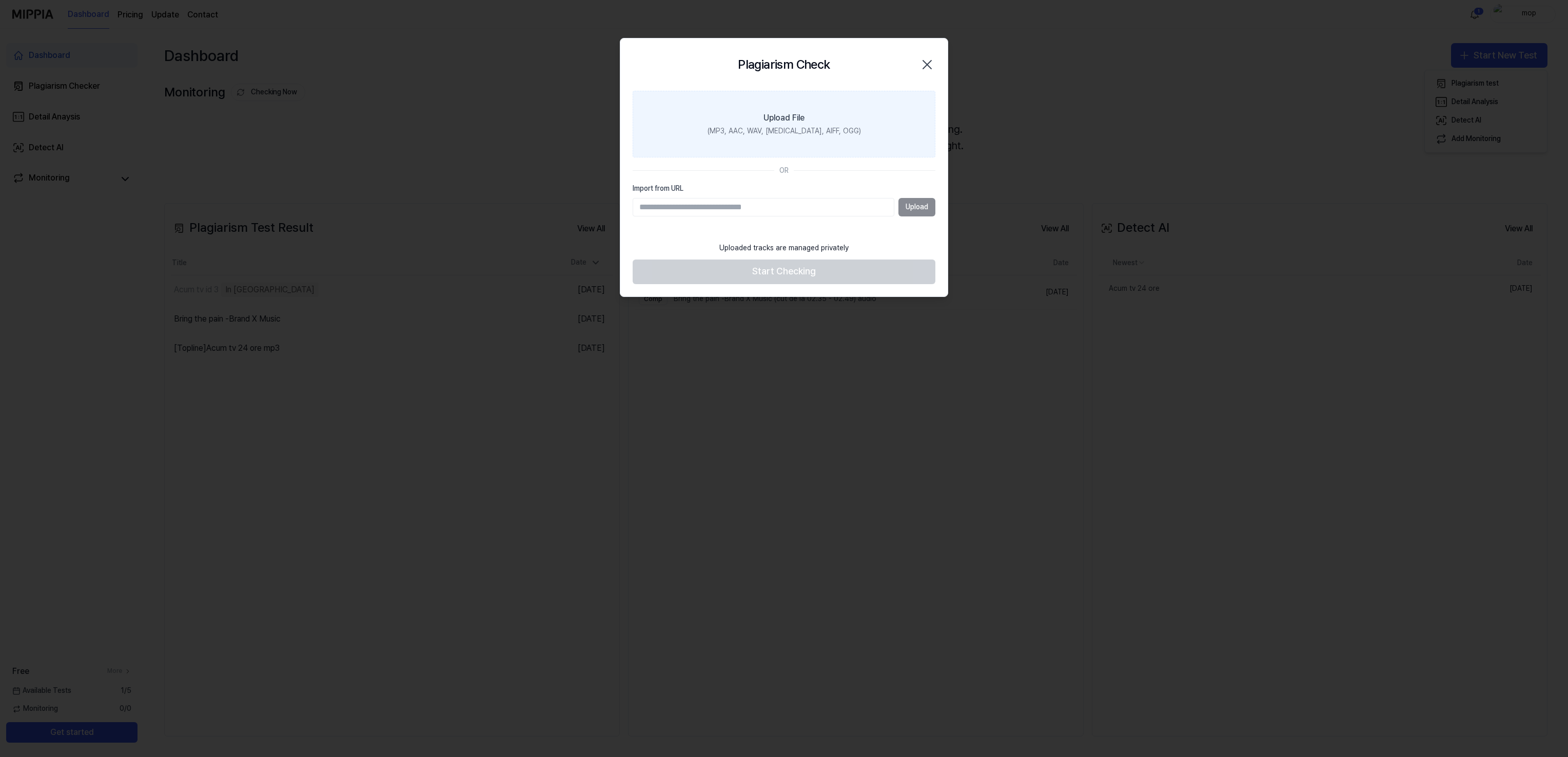
click at [784, 123] on div "Upload File" at bounding box center [784, 118] width 41 height 12
click at [0, 0] on input "Upload File (MP3, AAC, WAV, [MEDICAL_DATA], AIFF, OGG)" at bounding box center [0, 0] width 0 height 0
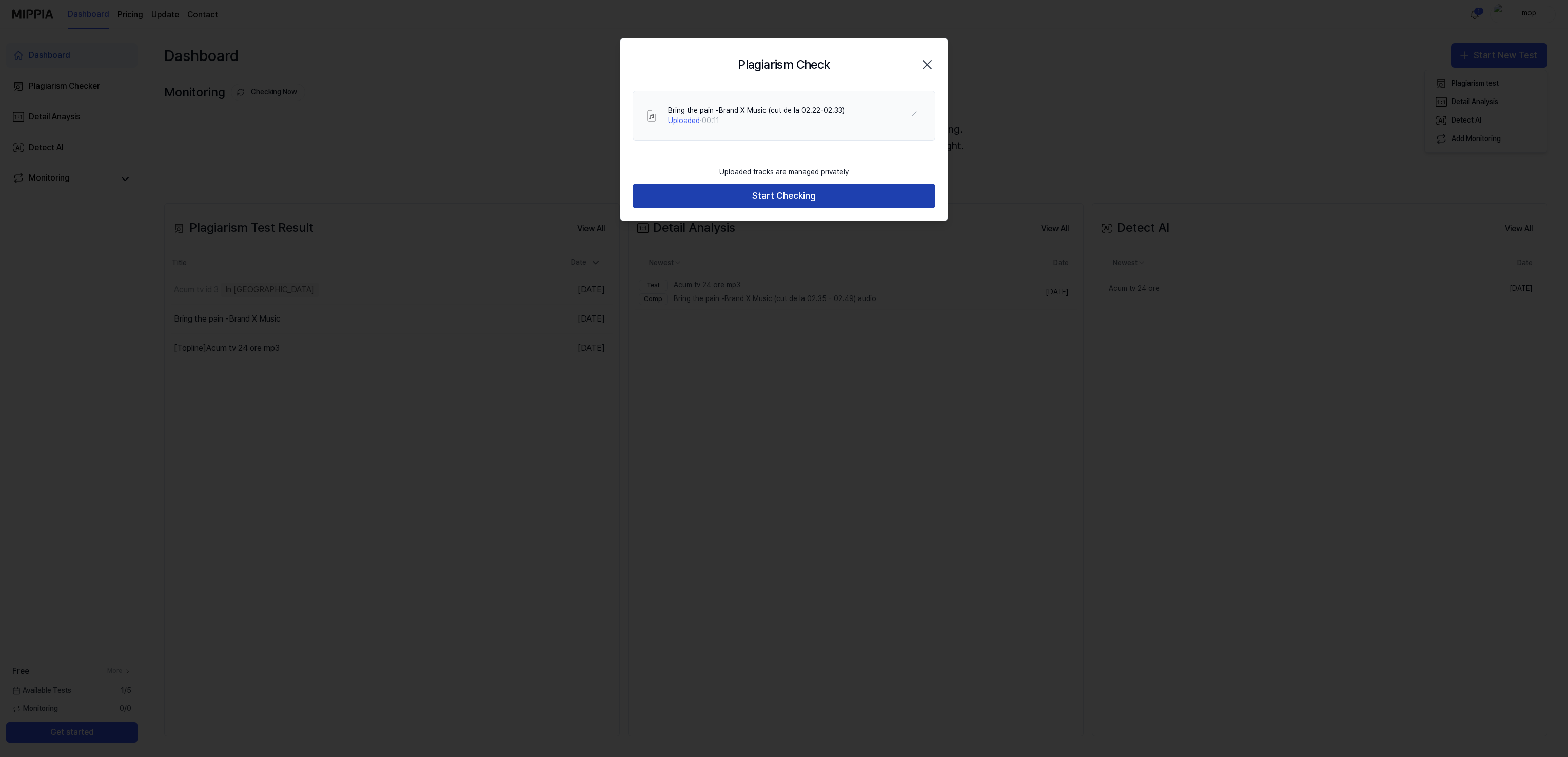
click at [780, 194] on button "Start Checking" at bounding box center [784, 196] width 303 height 25
